Goal: Task Accomplishment & Management: Manage account settings

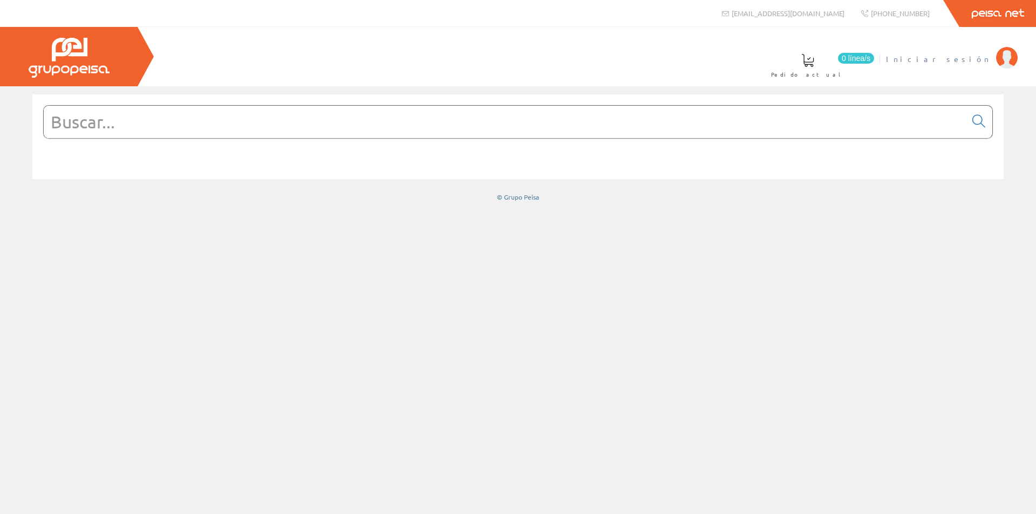
click at [972, 59] on span "Iniciar sesión" at bounding box center [938, 58] width 105 height 11
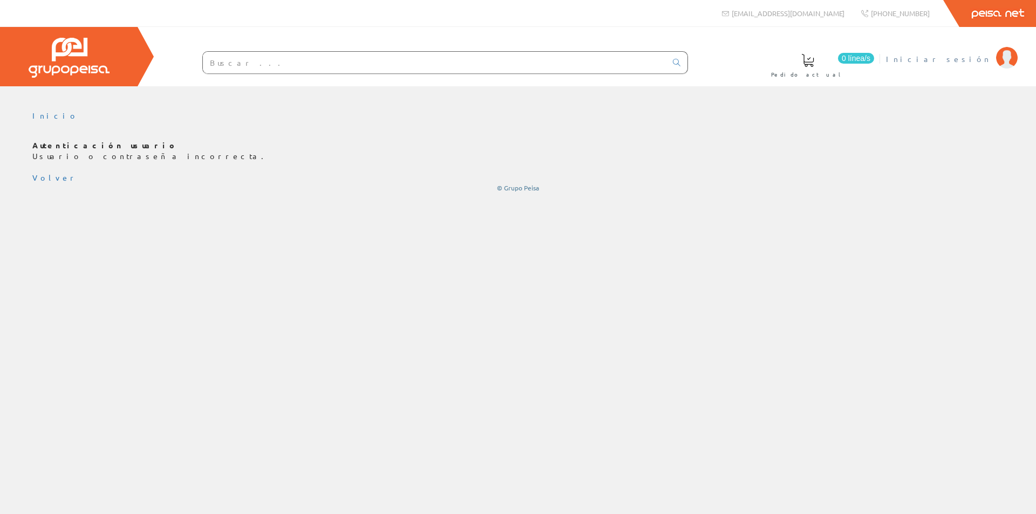
click at [979, 57] on span "Iniciar sesión" at bounding box center [938, 58] width 105 height 11
click at [965, 58] on span "Iniciar sesión" at bounding box center [938, 58] width 105 height 11
click at [980, 60] on span "Iniciar sesión" at bounding box center [938, 58] width 105 height 11
click at [977, 60] on span "Iniciar sesión" at bounding box center [938, 58] width 105 height 11
click at [968, 57] on span "Iniciar sesión" at bounding box center [938, 58] width 105 height 11
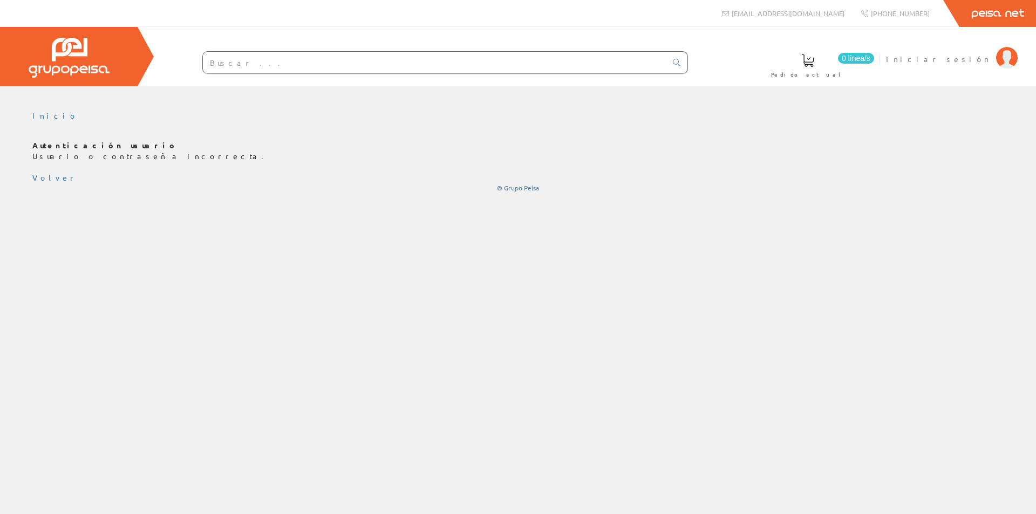
click at [984, 57] on span "Iniciar sesión" at bounding box center [938, 58] width 105 height 11
click at [996, 17] on link "Peisa Net" at bounding box center [997, 13] width 77 height 27
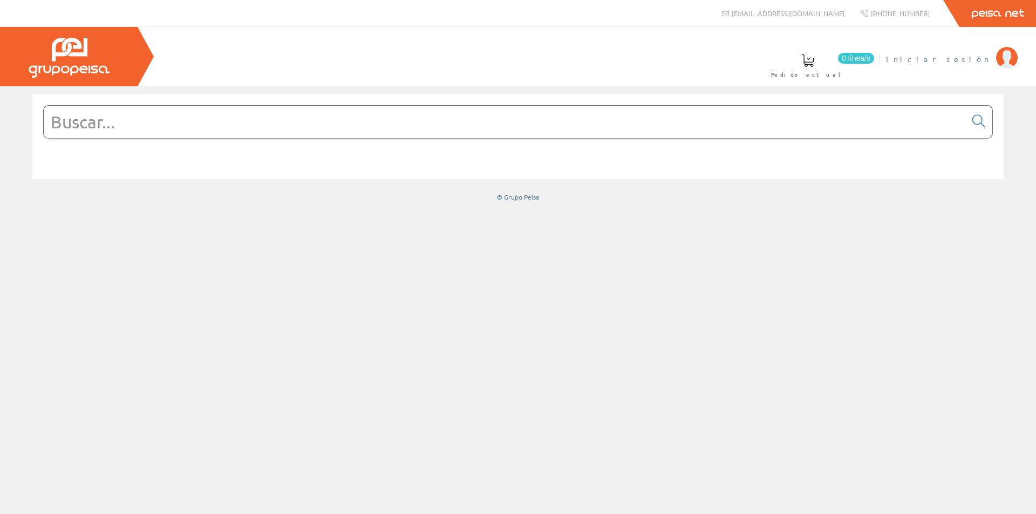
click at [981, 62] on span "Iniciar sesión" at bounding box center [938, 58] width 105 height 11
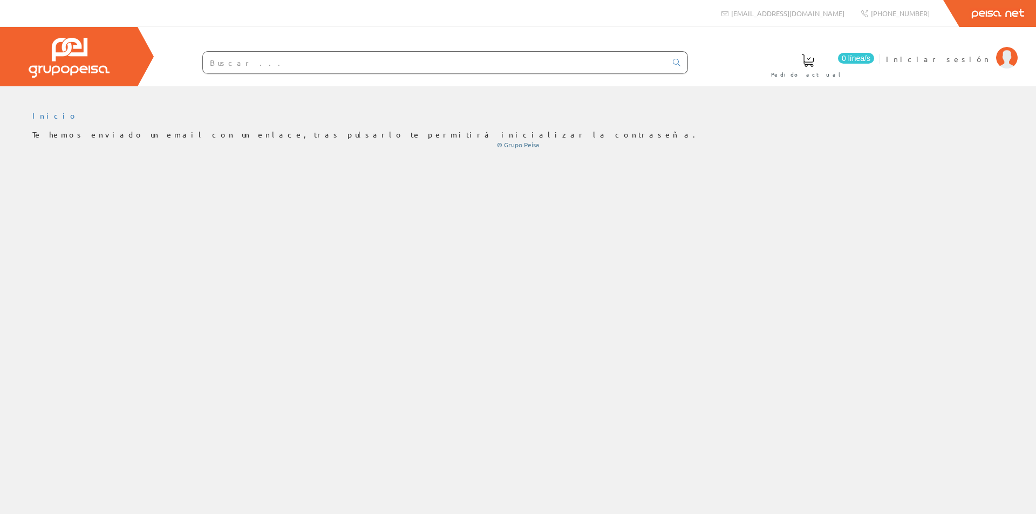
click at [1008, 10] on link "Peisa Net" at bounding box center [997, 13] width 77 height 27
click at [42, 118] on link "Inicio" at bounding box center [55, 116] width 46 height 10
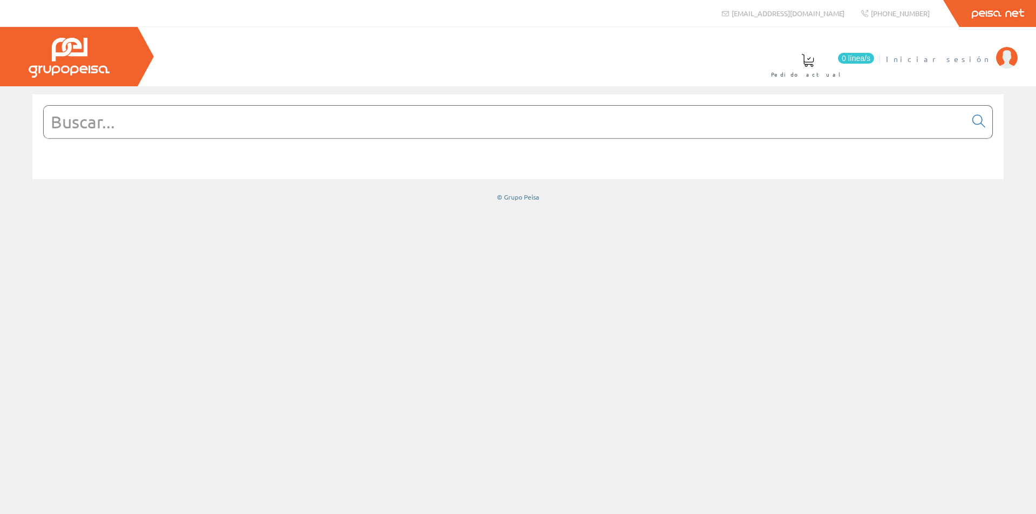
click at [971, 60] on span "Iniciar sesión" at bounding box center [938, 58] width 105 height 11
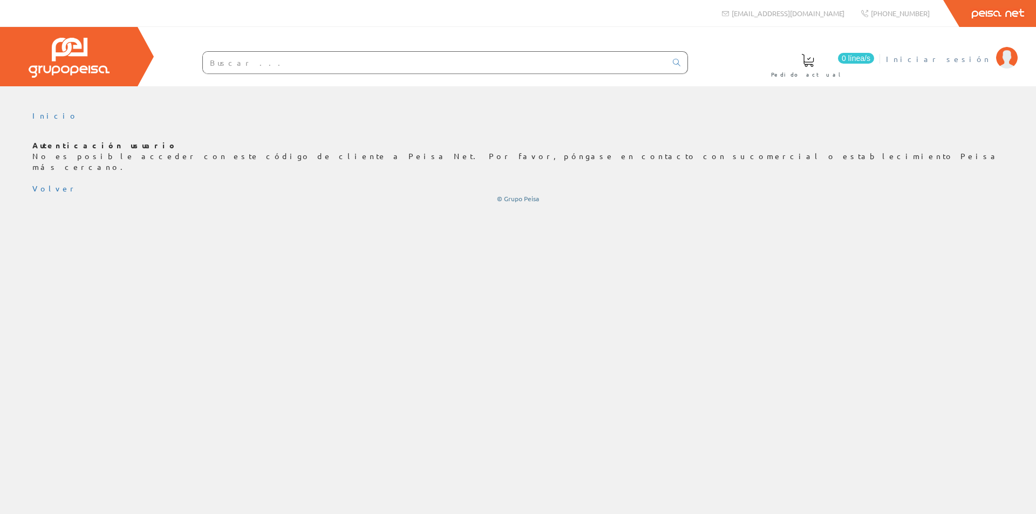
click at [963, 56] on span "Iniciar sesión" at bounding box center [938, 58] width 105 height 11
